Goal: Find specific page/section: Find specific page/section

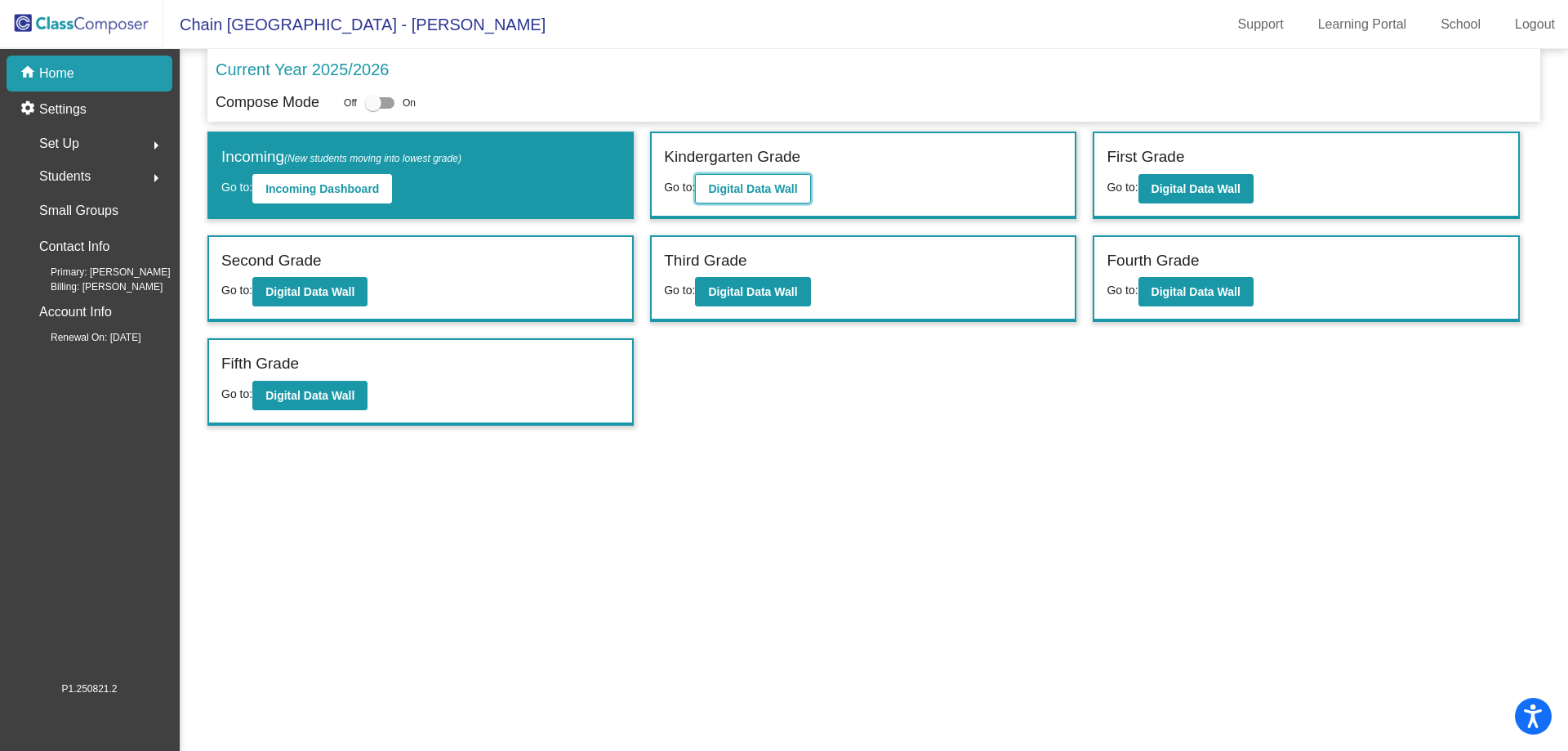
click at [765, 183] on b "Digital Data Wall" at bounding box center [752, 189] width 89 height 13
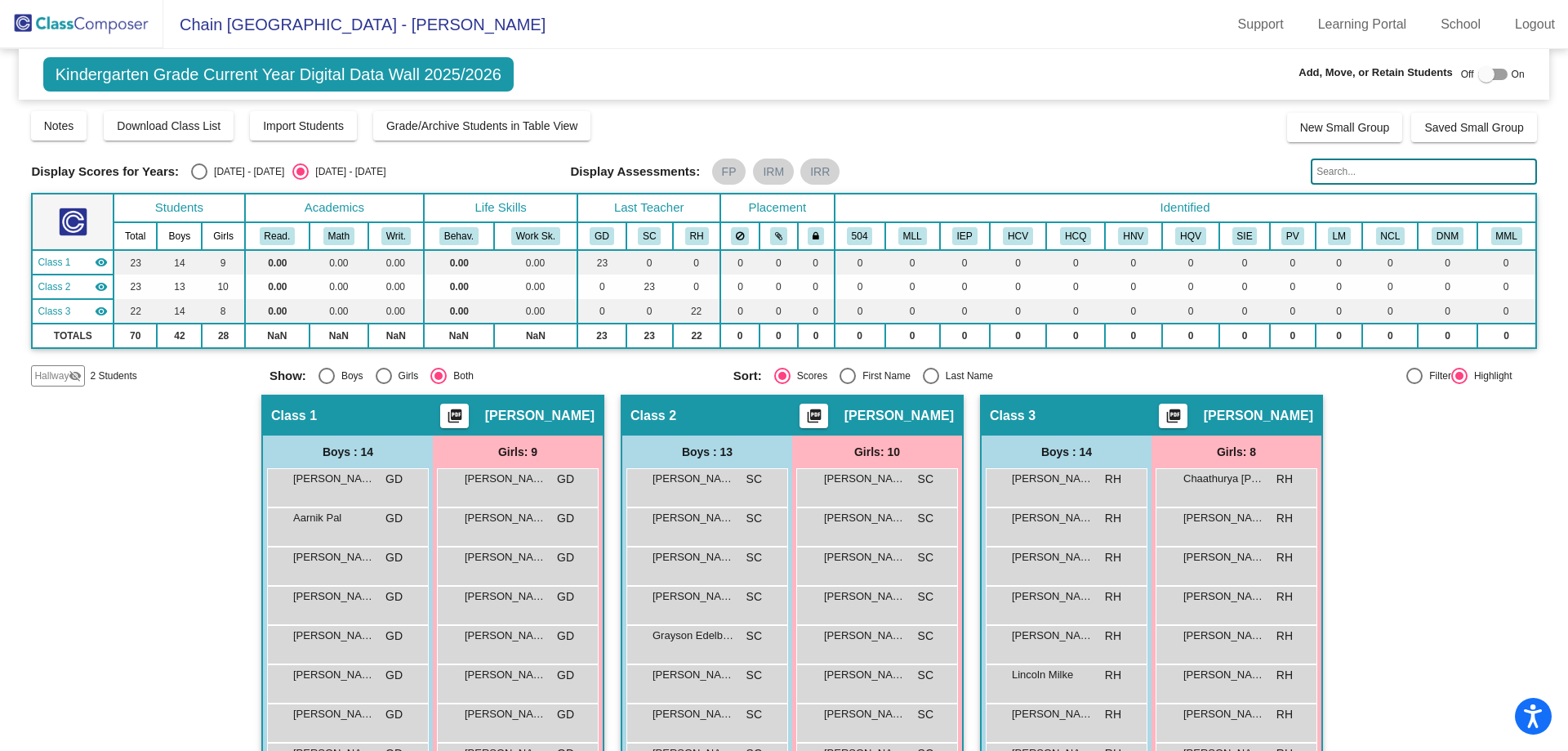
click at [69, 374] on mat-icon "visibility_off" at bounding box center [75, 376] width 13 height 13
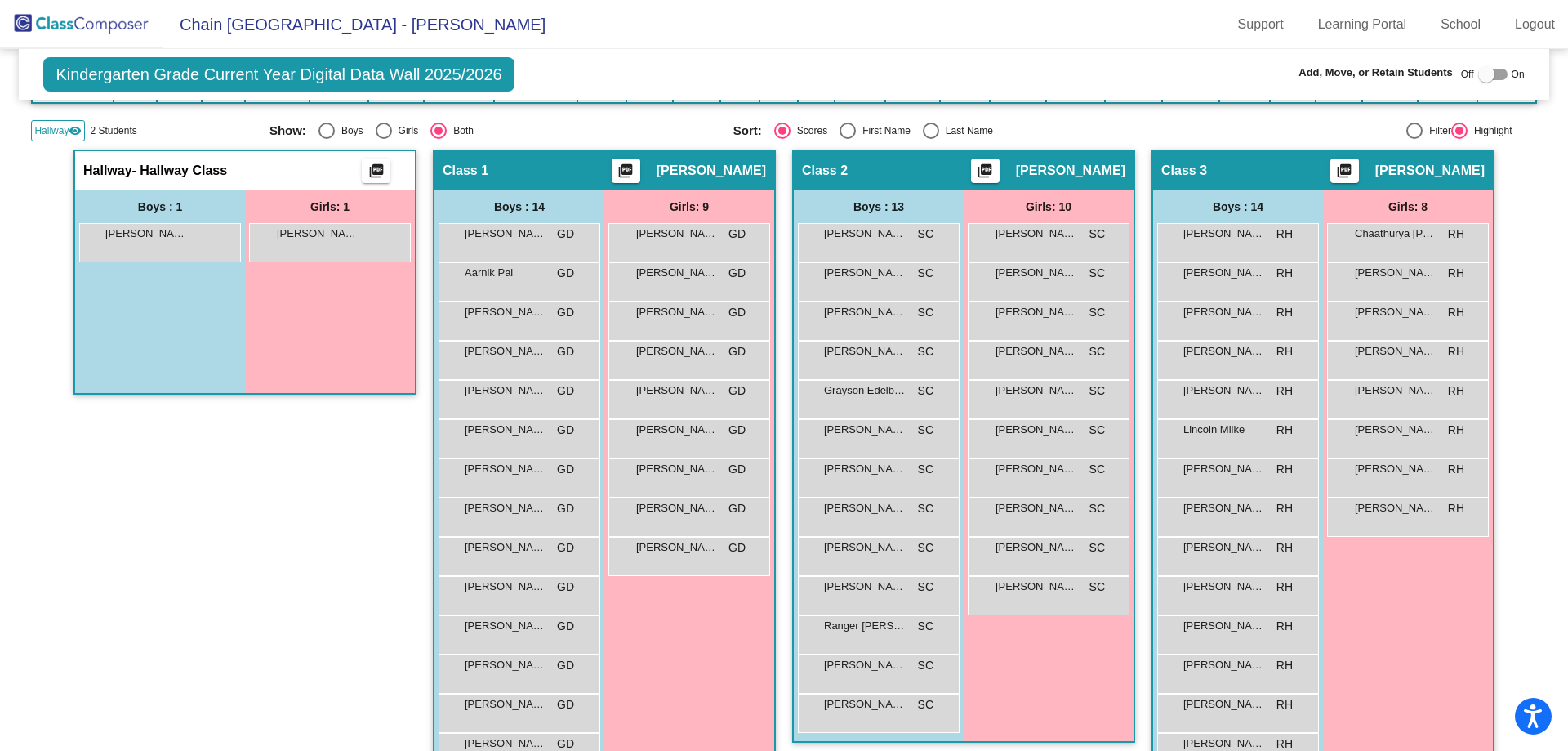
scroll to position [292, 0]
